Goal: Task Accomplishment & Management: Complete application form

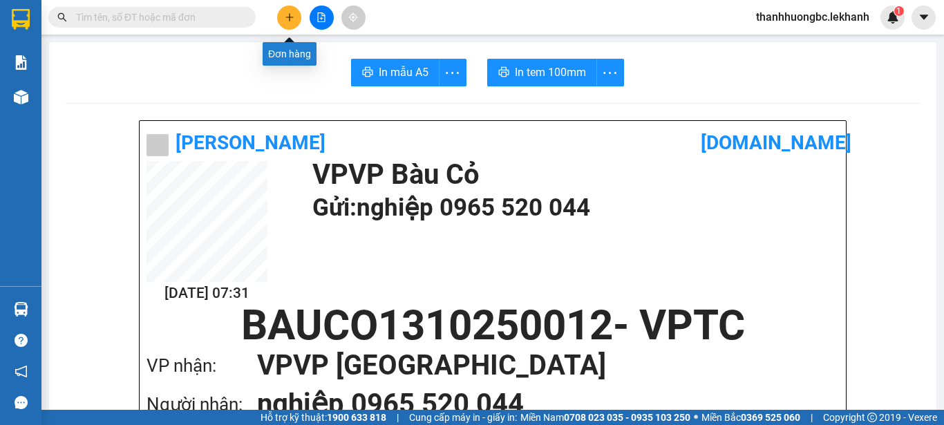
click at [293, 10] on button at bounding box center [289, 18] width 24 height 24
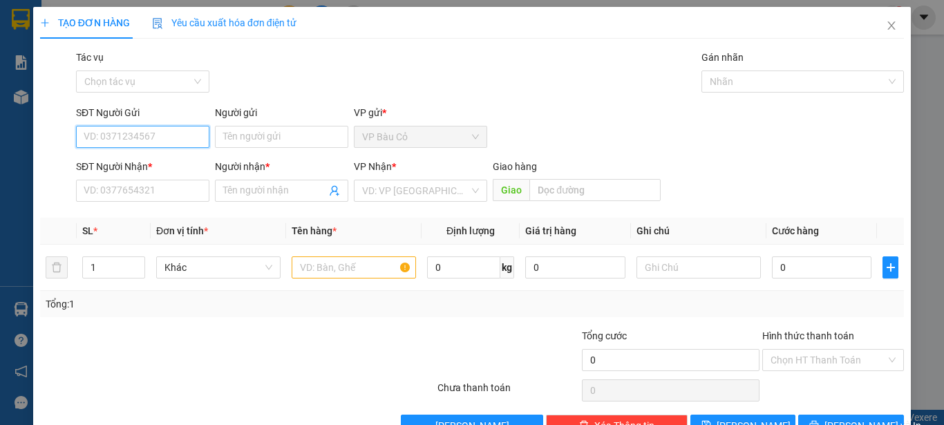
click at [158, 139] on input "SĐT Người Gửi" at bounding box center [142, 137] width 133 height 22
type input "0986590752"
click at [210, 168] on div "0986590752 - NHA KHOA HAPPY" at bounding box center [156, 164] width 144 height 15
type input "NHA KHOA HAPPY"
type input "0983344428"
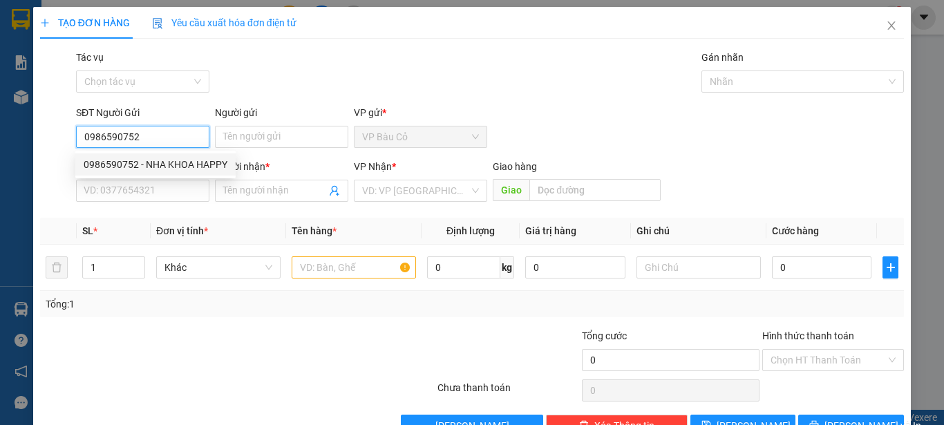
type input "LABO ĐỨC PHÁT"
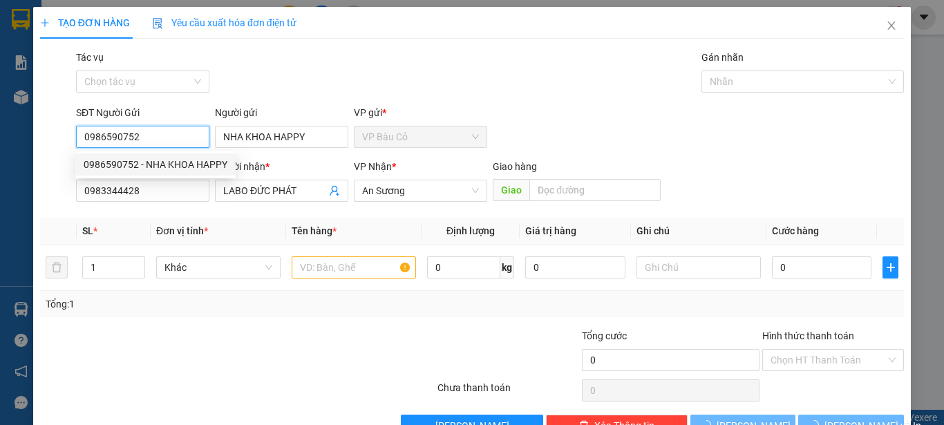
type input "30.000"
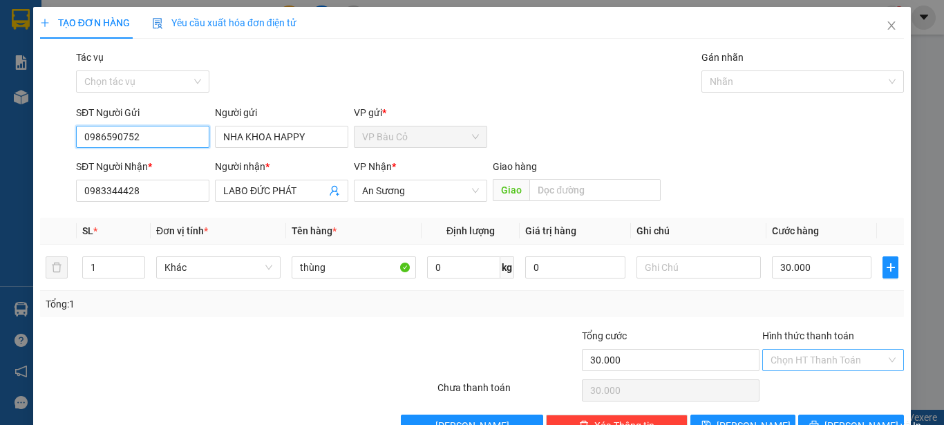
type input "0986590752"
click at [828, 365] on input "Hình thức thanh toán" at bounding box center [828, 360] width 115 height 21
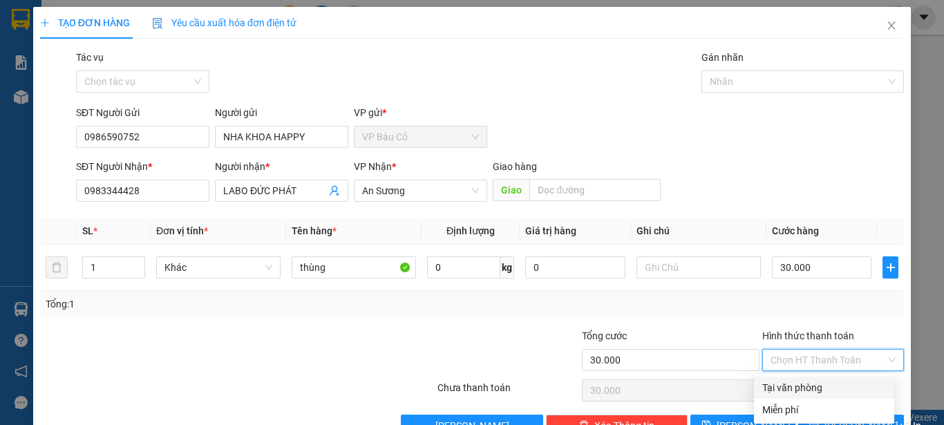
click at [821, 384] on div "Tại văn phòng" at bounding box center [825, 387] width 124 height 15
type input "0"
click at [832, 382] on div "Tại văn phòng" at bounding box center [825, 387] width 124 height 15
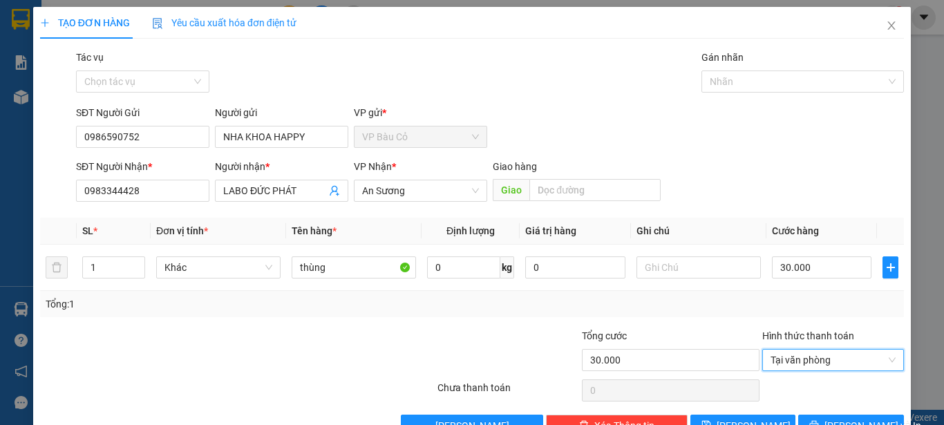
scroll to position [39, 0]
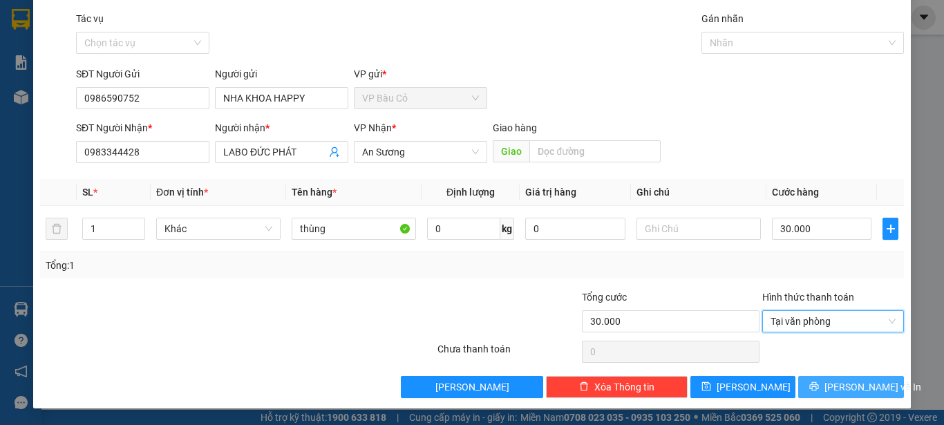
click at [828, 380] on button "[PERSON_NAME] và In" at bounding box center [852, 387] width 106 height 22
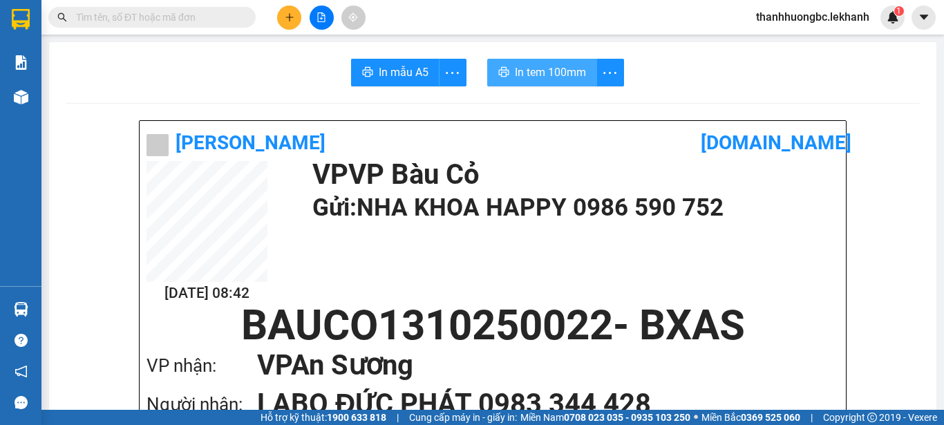
click at [548, 70] on span "In tem 100mm" at bounding box center [550, 72] width 71 height 17
